Goal: Transaction & Acquisition: Purchase product/service

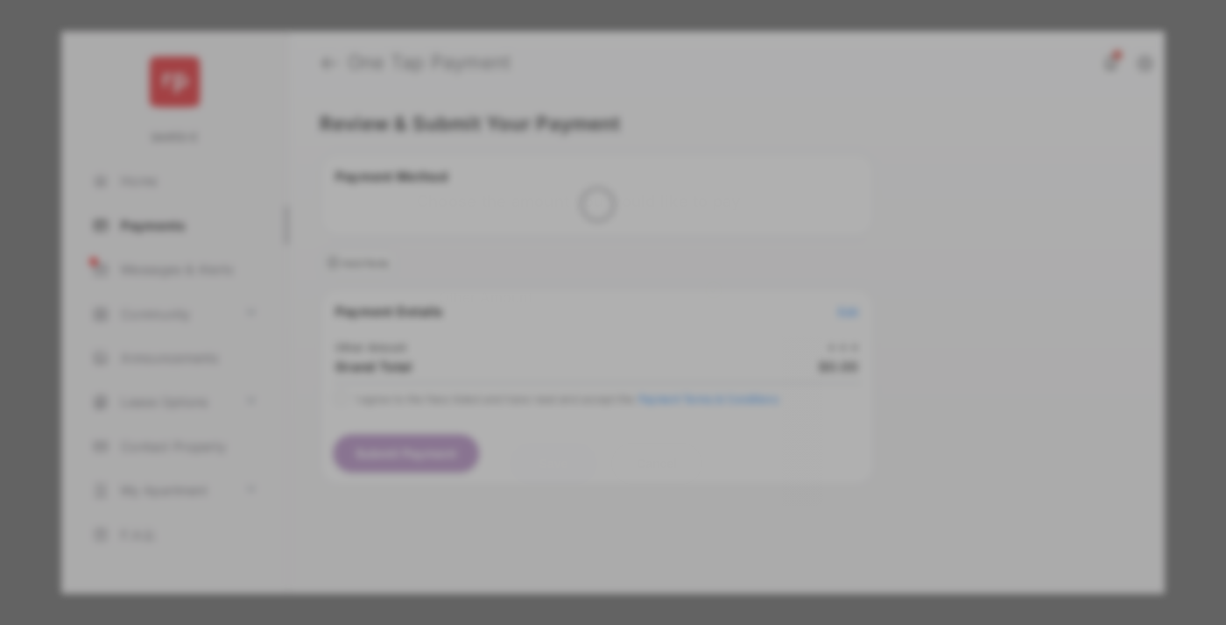
click at [581, 281] on div "Other Amount" at bounding box center [581, 296] width 284 height 30
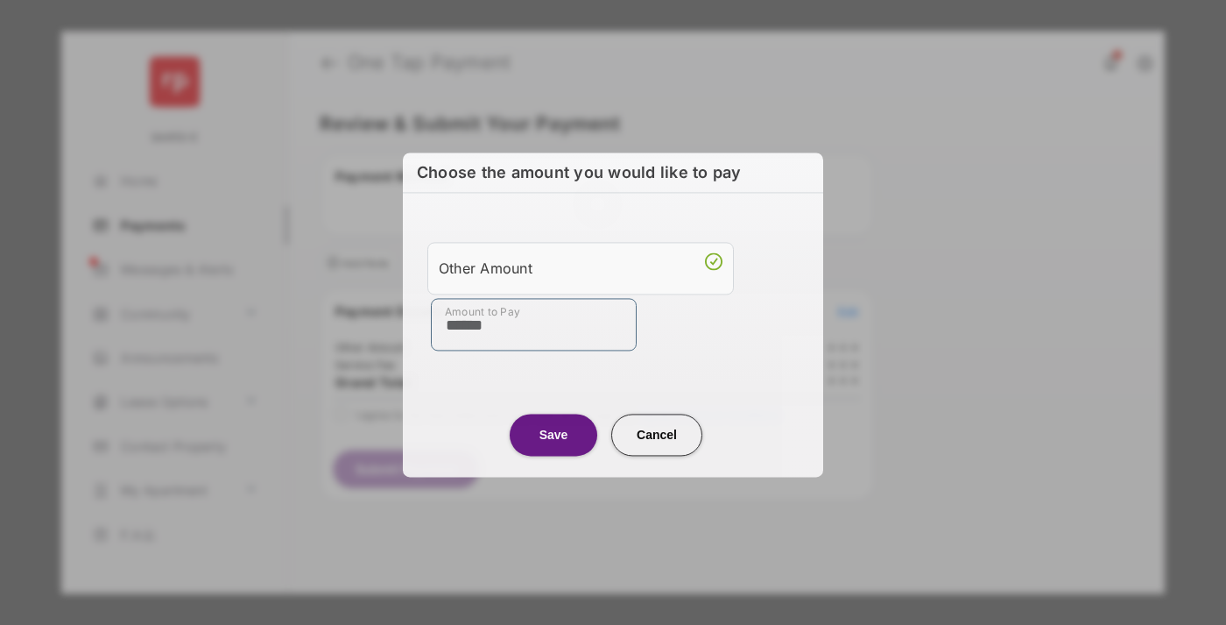
type input "******"
click at [554, 433] on button "Save" at bounding box center [554, 434] width 88 height 42
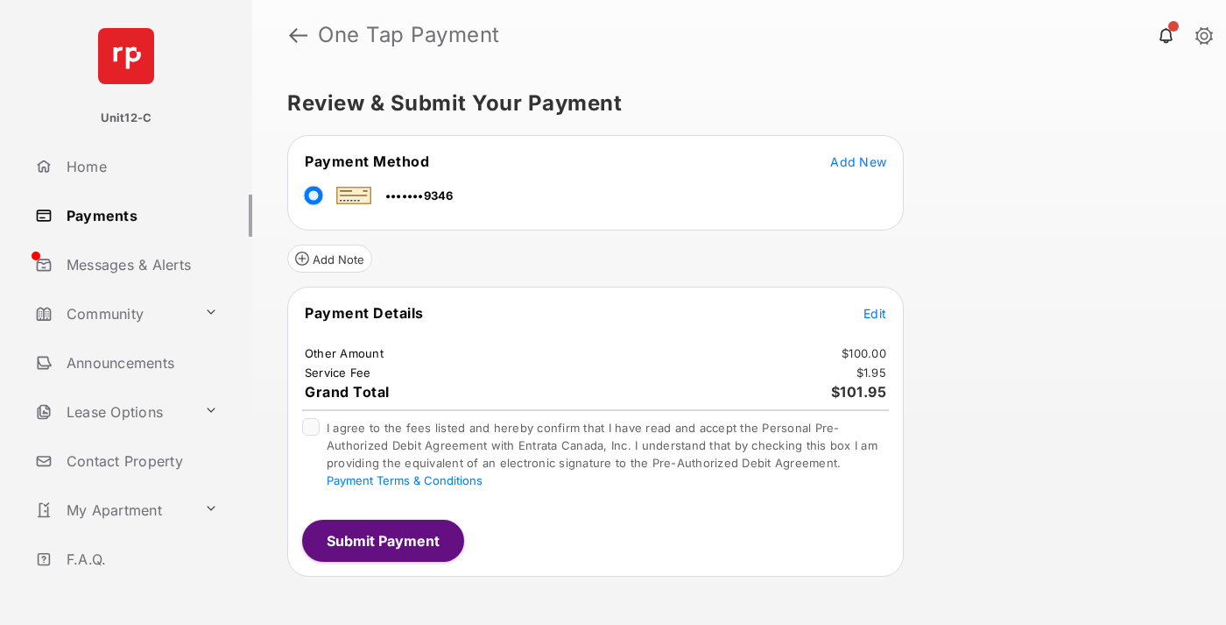
click at [875, 313] on span "Edit" at bounding box center [875, 313] width 23 height 15
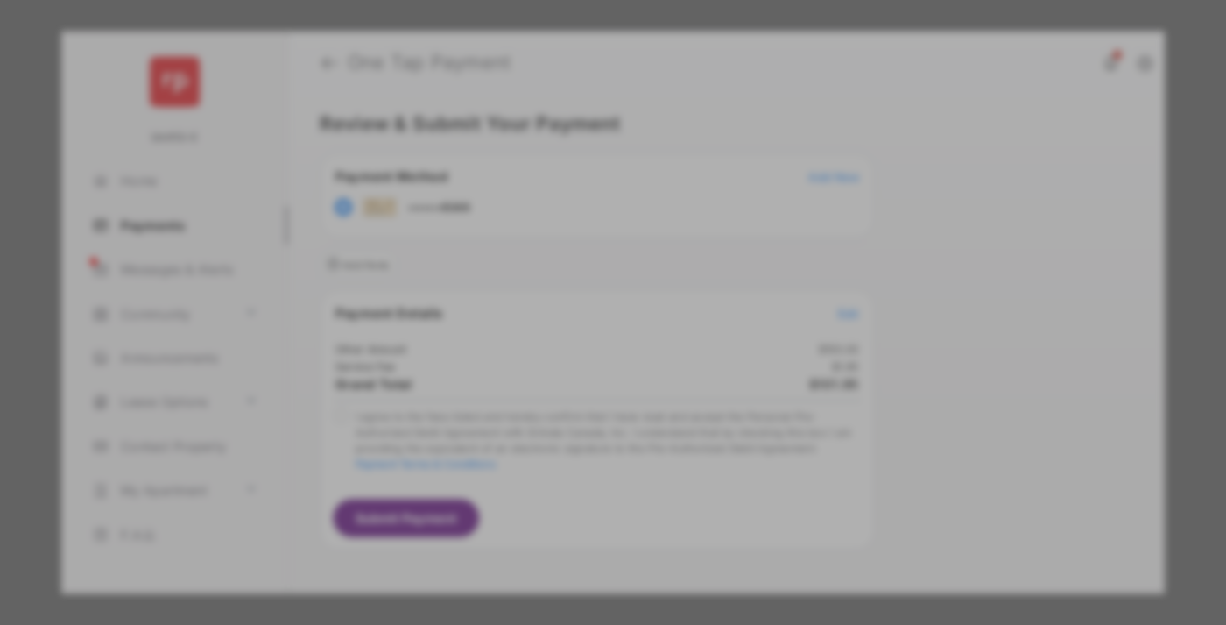
click at [554, 458] on button "Save" at bounding box center [554, 462] width 88 height 42
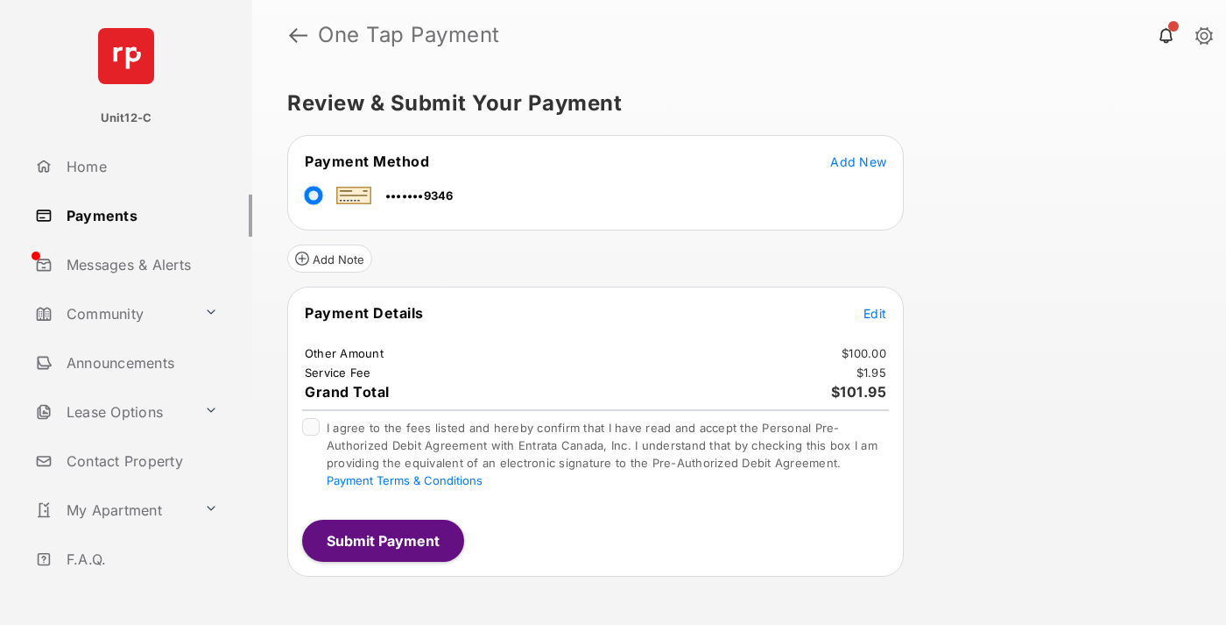
click at [382, 540] on button "Submit Payment" at bounding box center [383, 540] width 162 height 42
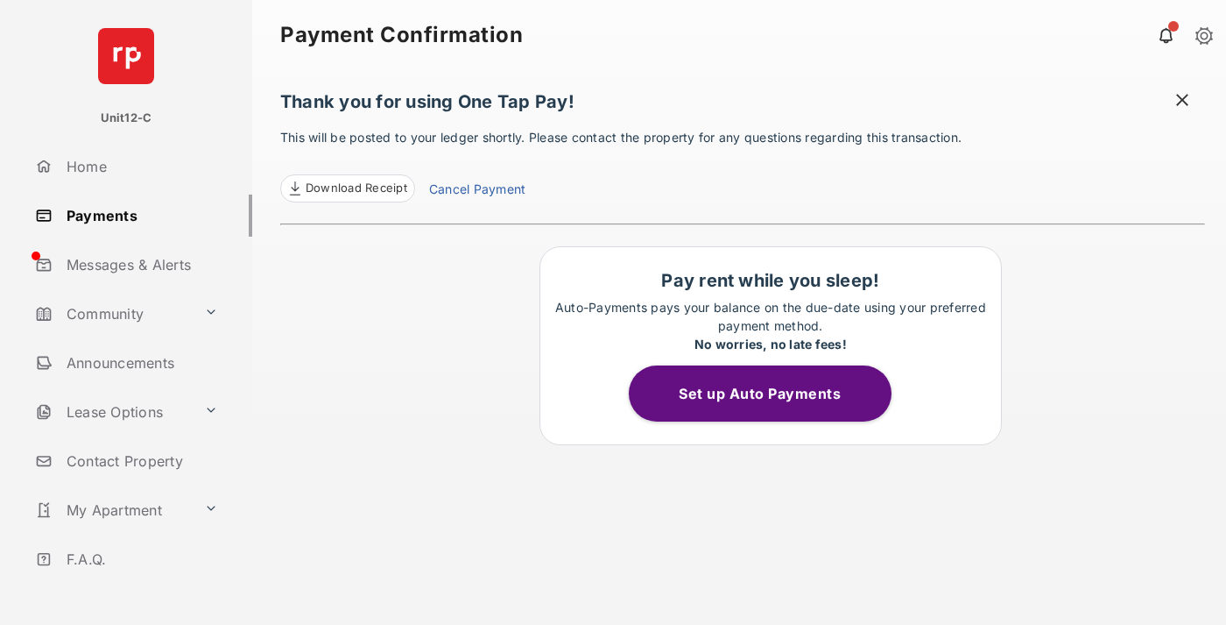
click at [1183, 102] on span at bounding box center [1183, 102] width 18 height 22
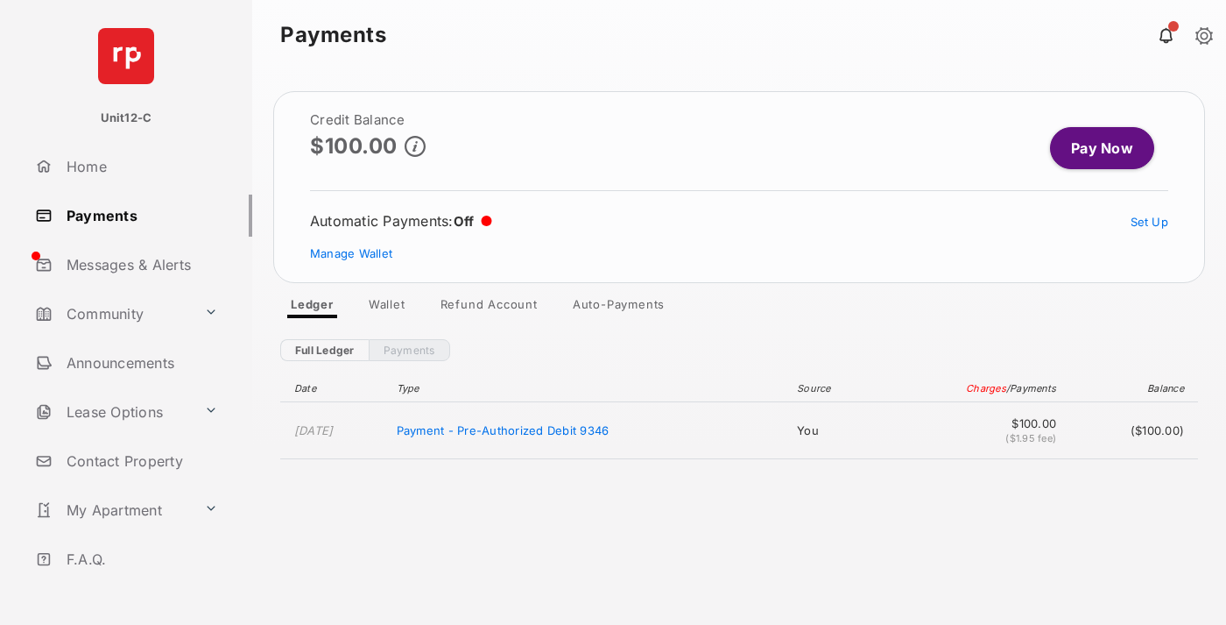
click at [351, 253] on link "Manage Wallet" at bounding box center [351, 253] width 82 height 14
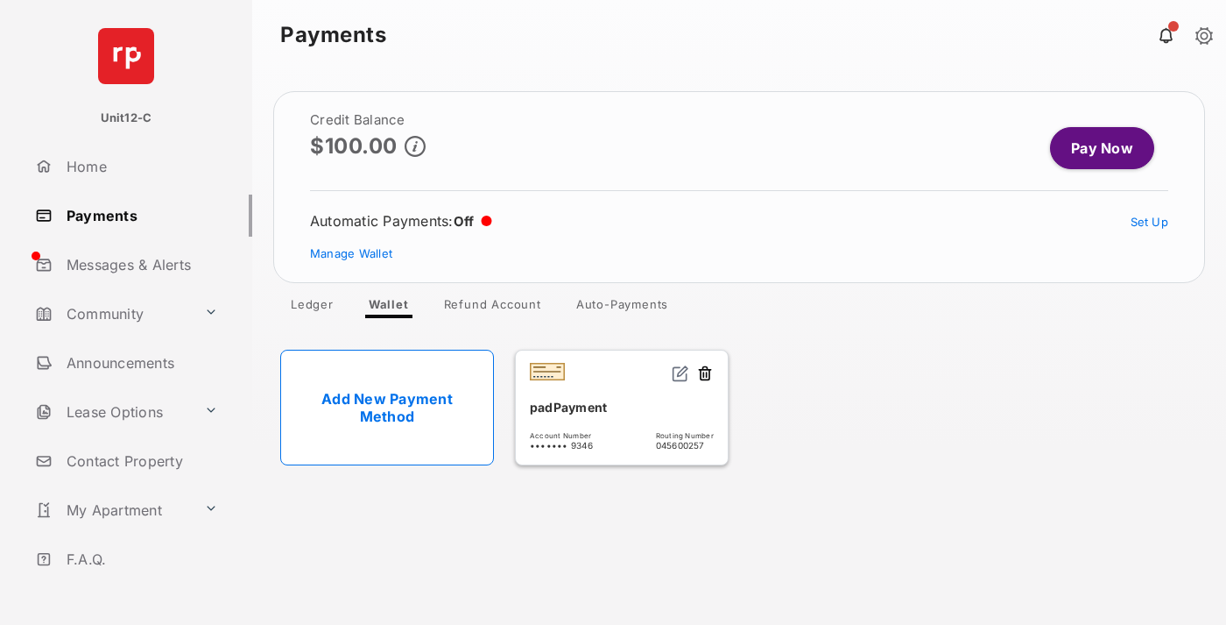
click at [705, 374] on button at bounding box center [705, 374] width 18 height 20
